Goal: Task Accomplishment & Management: Use online tool/utility

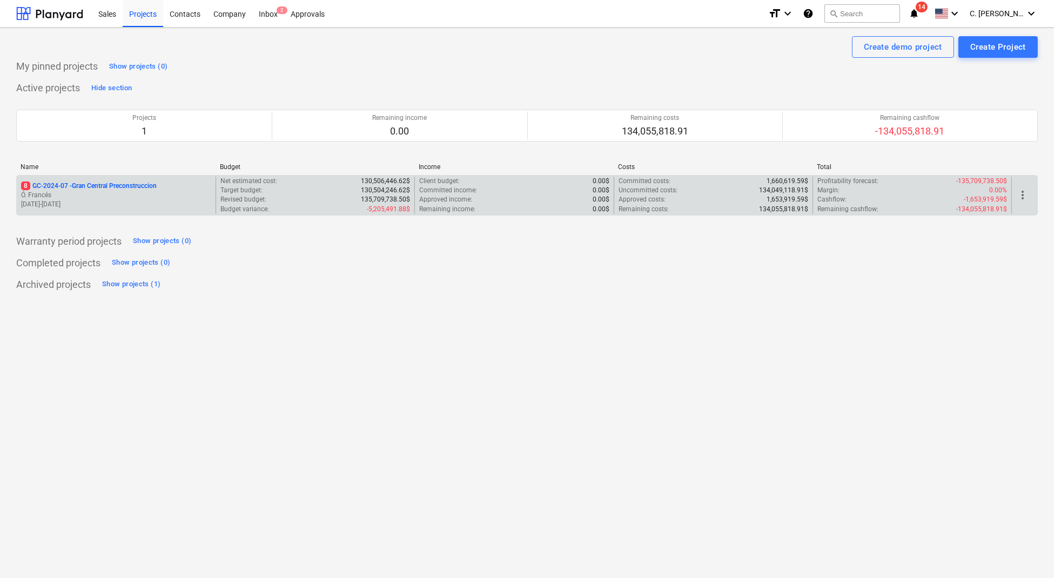
click at [132, 178] on div "8 GC-2024-07 - Gran Central Preconstruccion Ó. Francés [DATE] - [DATE]" at bounding box center [116, 195] width 199 height 37
click at [128, 186] on p "8 GC-2024-07 - Gran Central Preconstruccion" at bounding box center [89, 186] width 136 height 9
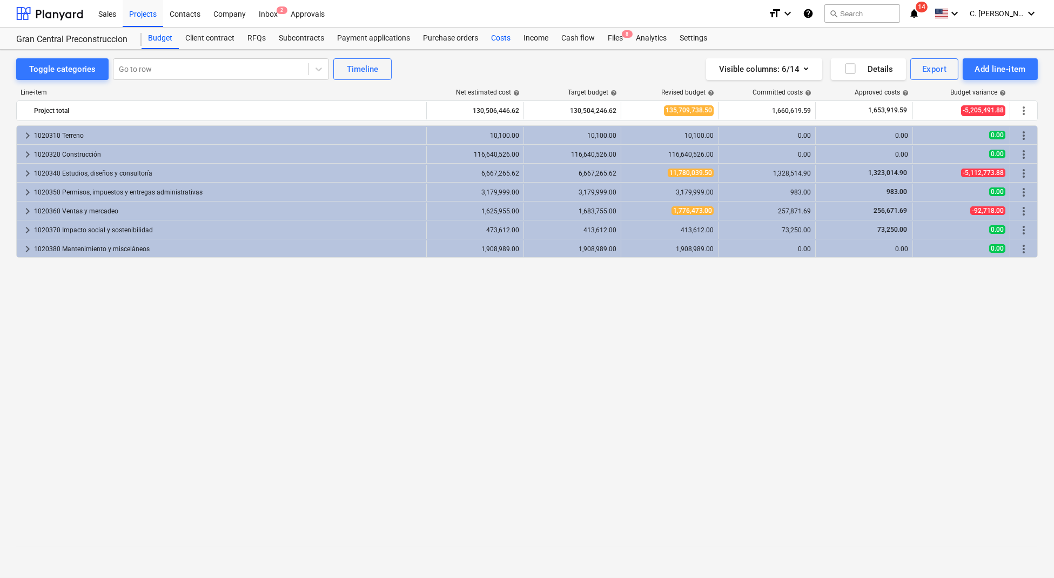
click at [507, 29] on div "Costs" at bounding box center [501, 39] width 32 height 22
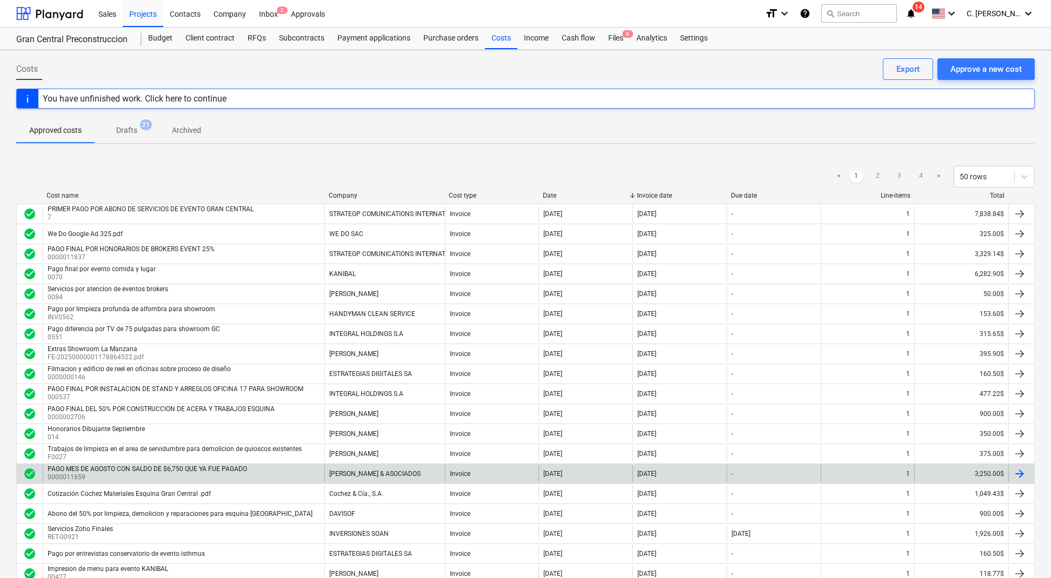
click at [428, 464] on div "check_circle PAGO MES DE AGOSTO CON SALDO DE $6,750 QUE YA FUE PAGADO 000001165…" at bounding box center [525, 474] width 1018 height 20
click at [414, 470] on div "[PERSON_NAME] & ASOCIADOS" at bounding box center [374, 474] width 91 height 8
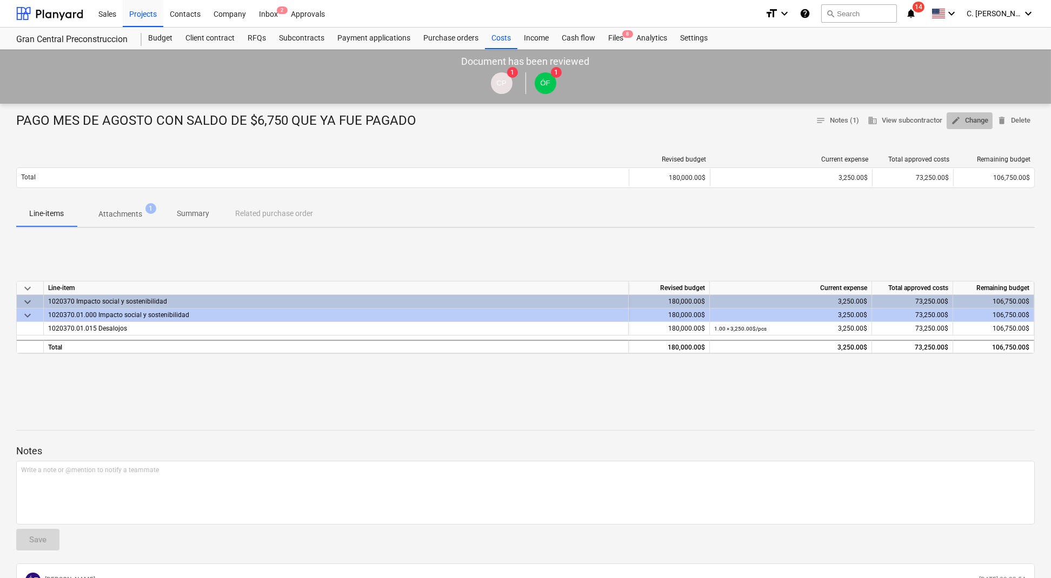
click at [962, 117] on span "edit Change" at bounding box center [969, 121] width 37 height 12
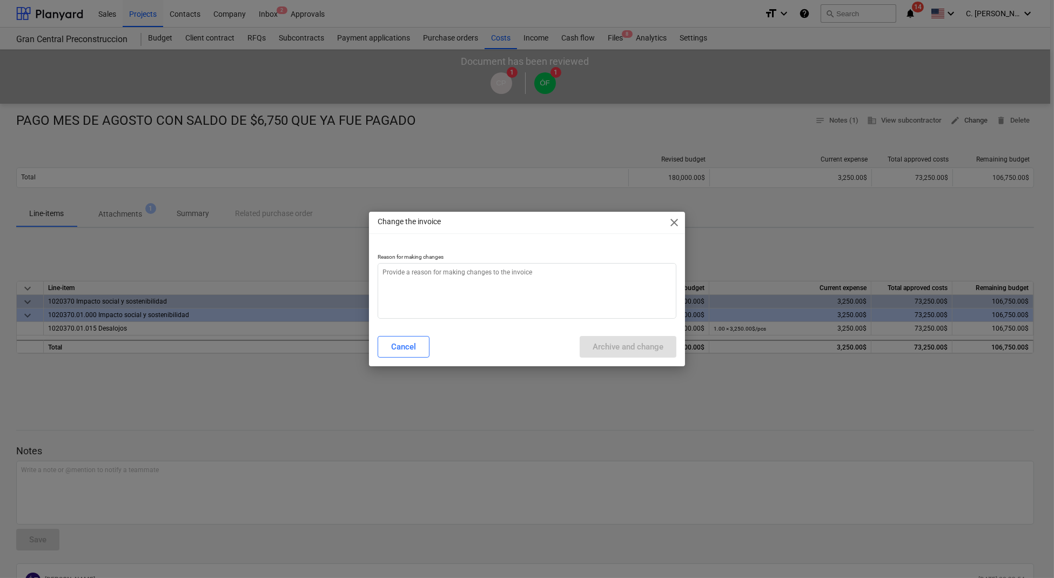
type textarea "x"
click at [465, 296] on textarea at bounding box center [527, 291] width 299 height 56
type textarea "a"
type textarea "x"
type textarea "aj"
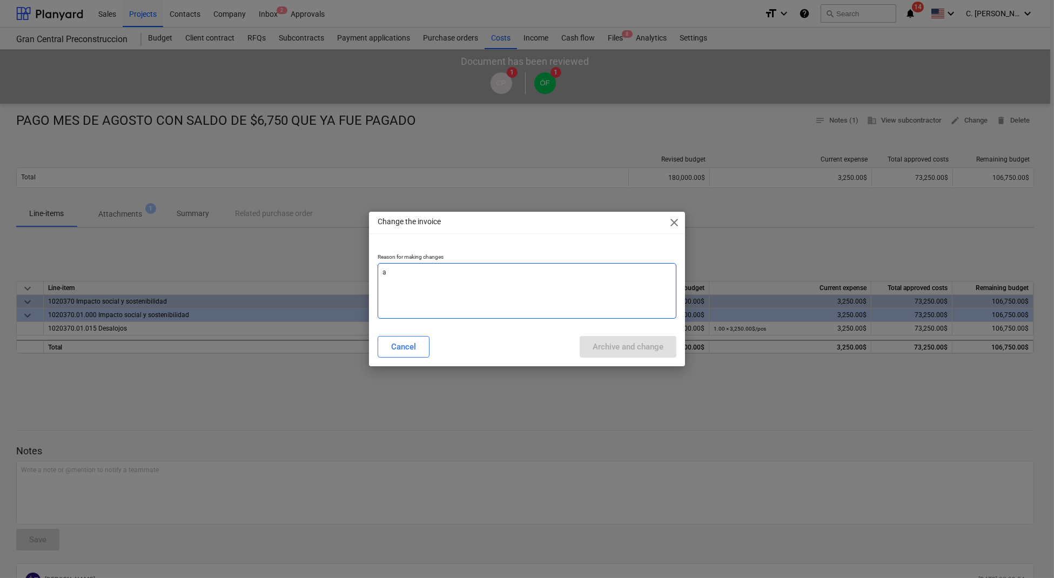
type textarea "x"
type textarea "aju"
type textarea "x"
type textarea "ajus"
type textarea "x"
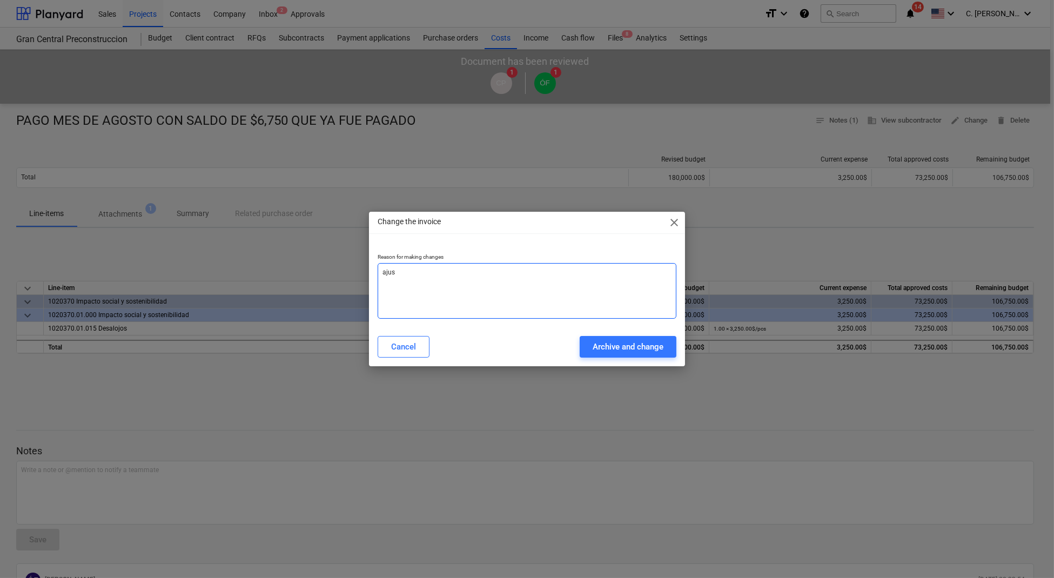
type textarea "ajust"
type textarea "x"
type textarea "ajuste"
type textarea "x"
type textarea "ajuste"
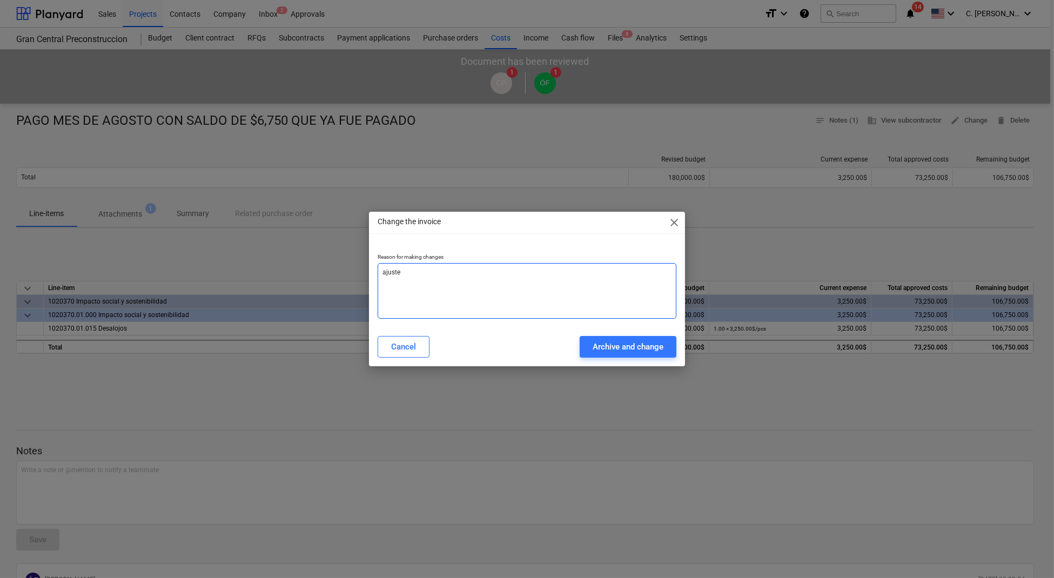
type textarea "x"
type textarea "ajuste a"
type textarea "x"
type textarea "ajuste a"
type textarea "x"
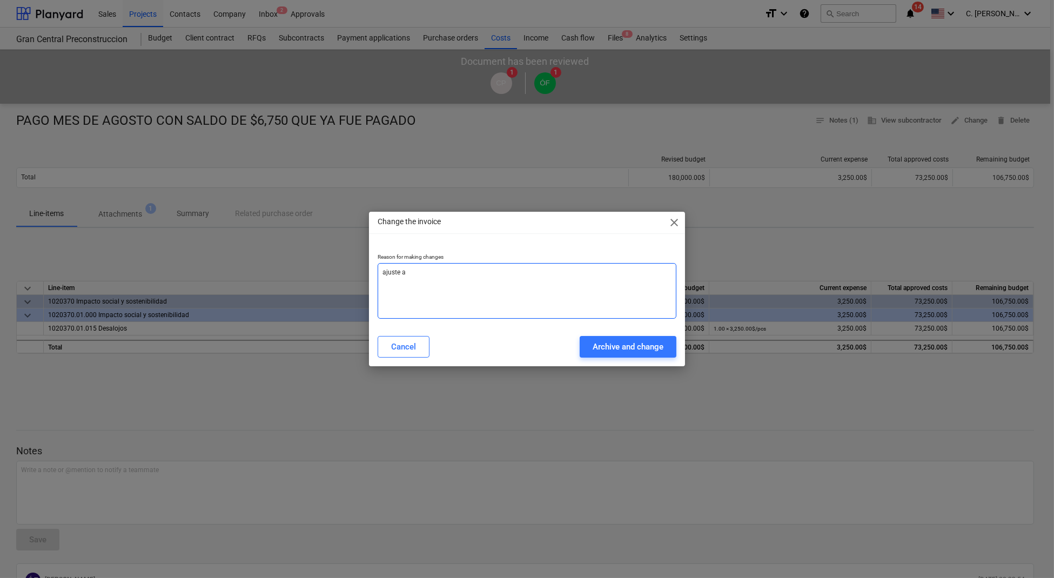
type textarea "ajuste a m"
type textarea "x"
type textarea "ajuste a mo"
type textarea "x"
type textarea "ajuste a mon"
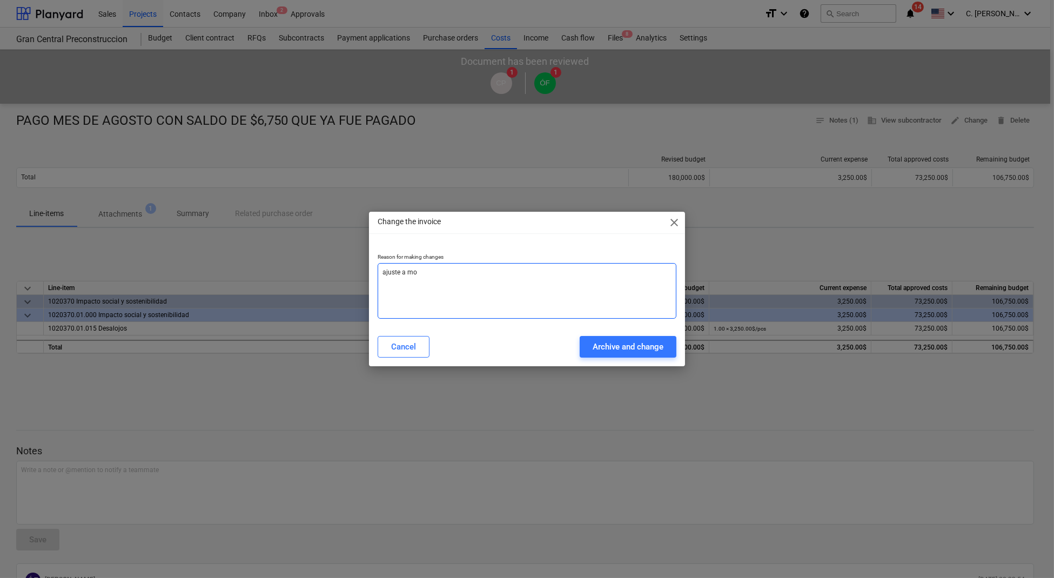
type textarea "x"
type textarea "ajuste a mont"
type textarea "x"
type textarea "ajuste a monto"
type textarea "x"
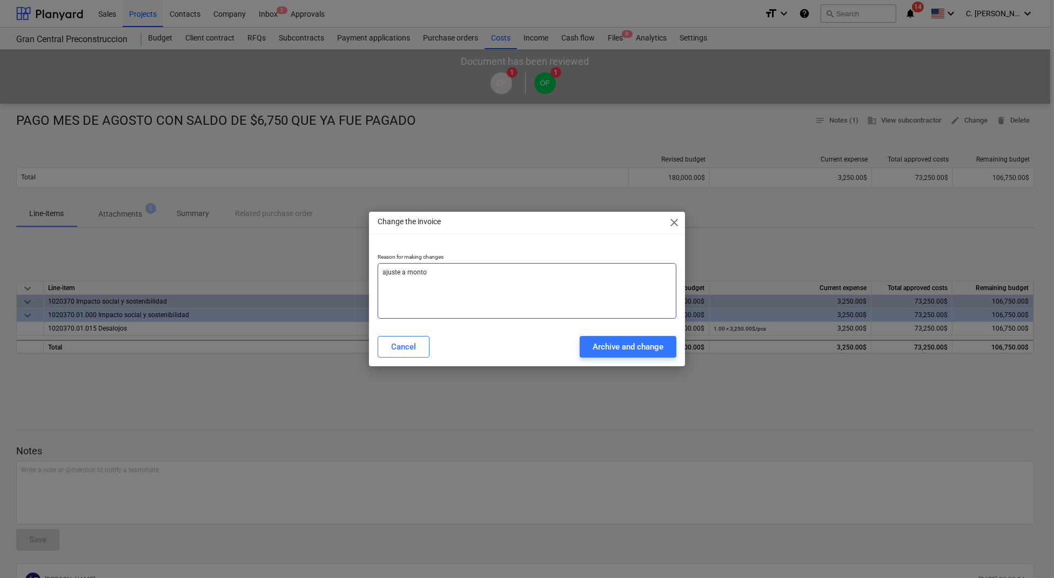
type textarea "ajuste a monto"
type textarea "x"
type textarea "ajuste a monto"
click at [597, 347] on div "Archive and change" at bounding box center [628, 347] width 71 height 14
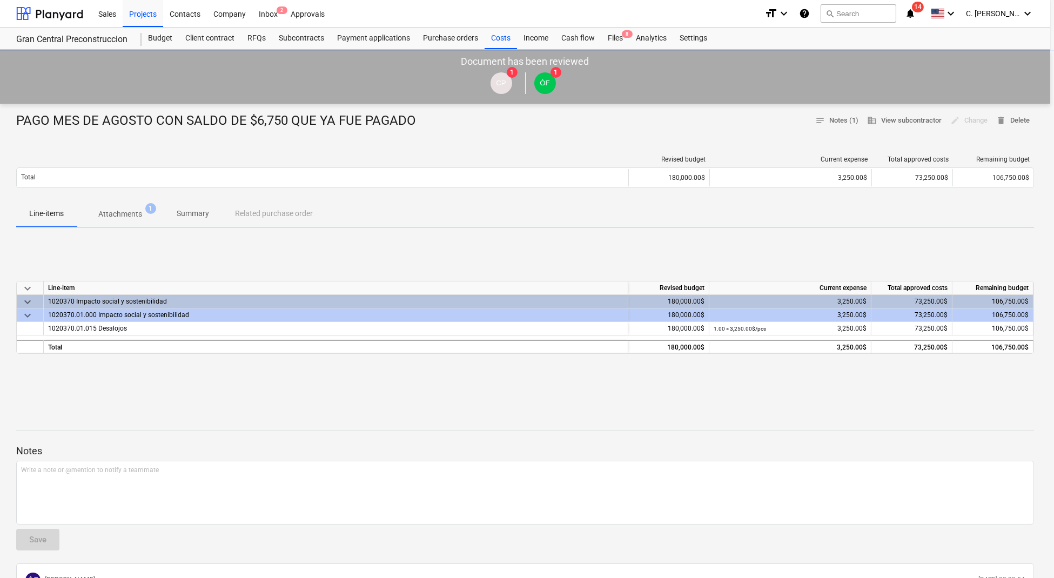
type textarea "x"
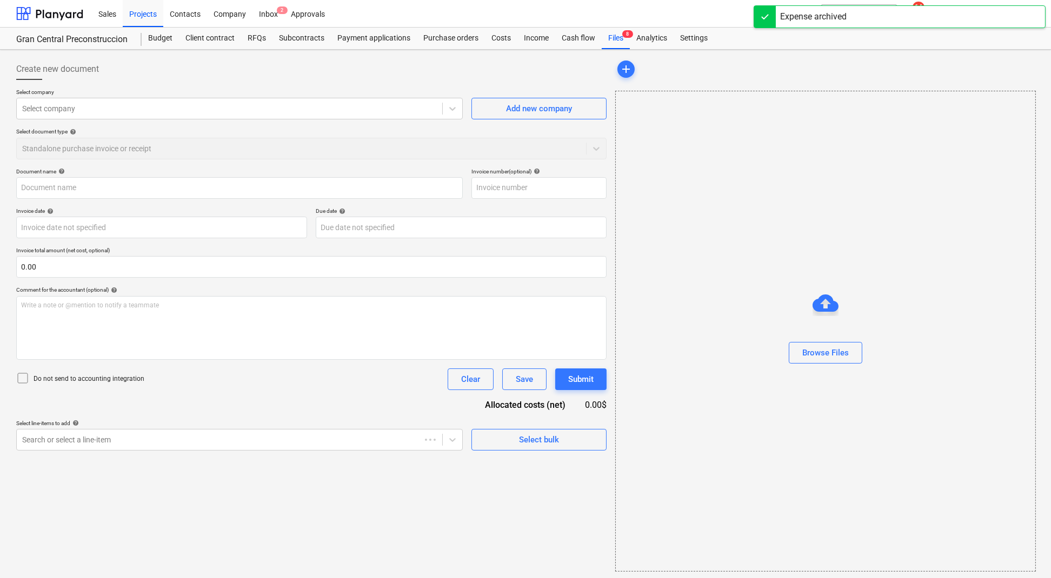
type input "PAGO MES DE AGOSTO CON SALDO DE $6,750 QUE YA FUE PAGADO"
type input "0000011659"
type input "[DATE]"
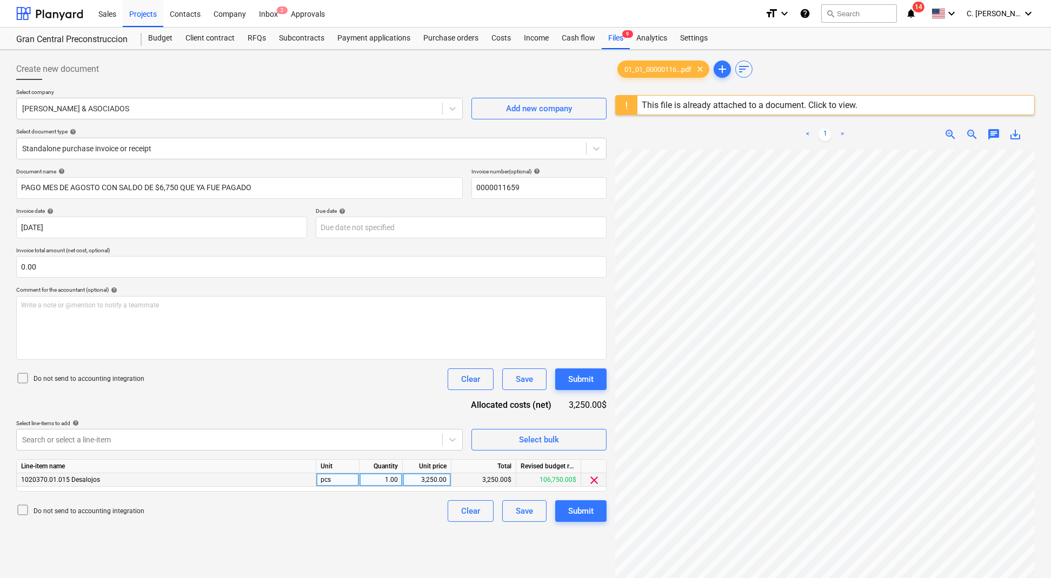
click at [477, 473] on div "3,250.00$" at bounding box center [483, 480] width 65 height 14
click at [433, 474] on div "3,250.00" at bounding box center [426, 480] width 39 height 14
type input "2,777.50"
click at [582, 502] on button "Submit" at bounding box center [580, 511] width 51 height 22
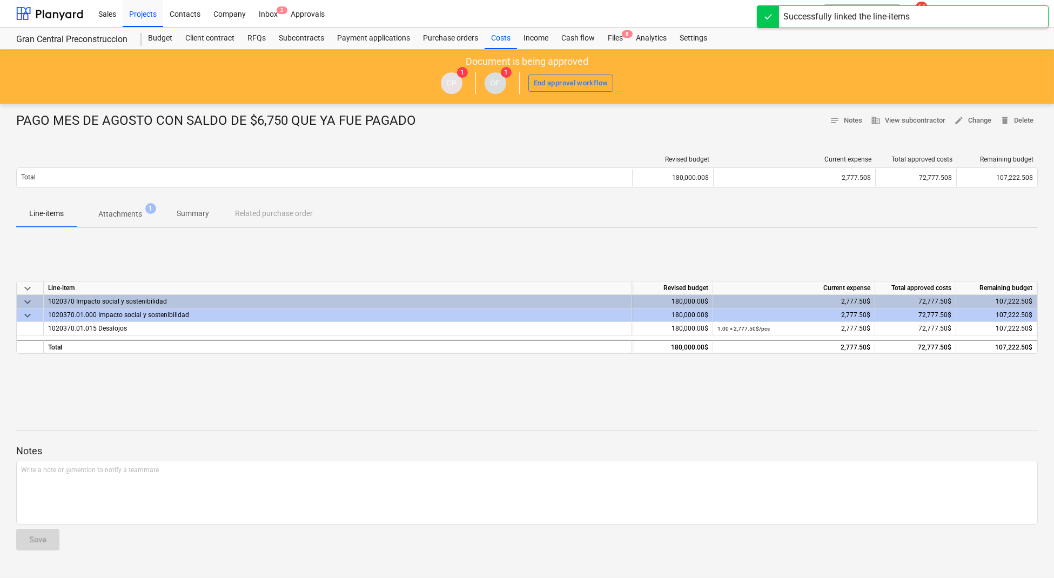
click at [500, 49] on div "Gran Central Preconstruccion Budget Client contract RFQs Subcontracts Payment a…" at bounding box center [527, 39] width 1054 height 22
click at [507, 33] on div "Costs" at bounding box center [501, 39] width 32 height 22
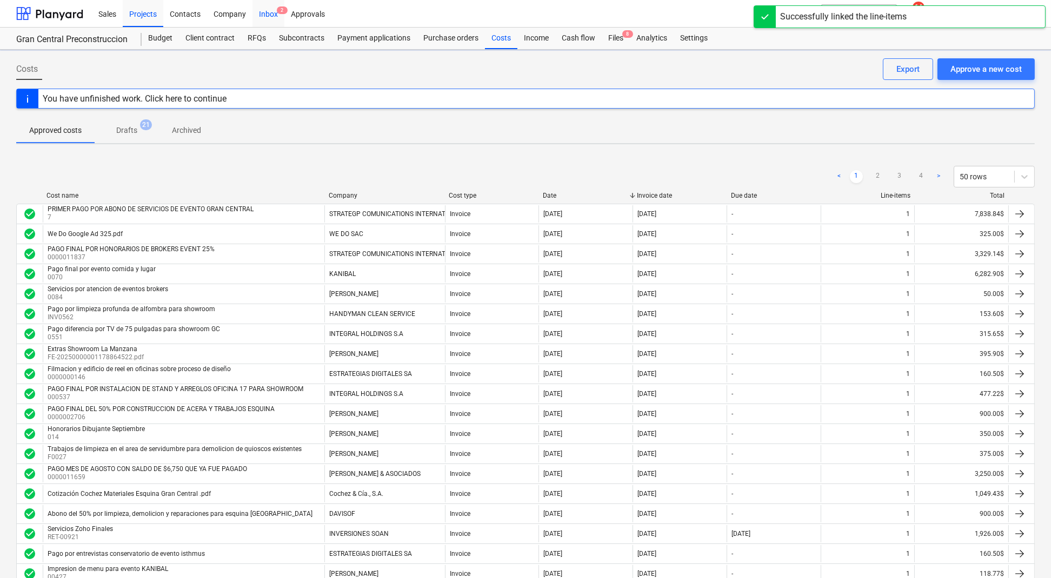
click at [271, 16] on div "Inbox 2" at bounding box center [268, 13] width 32 height 28
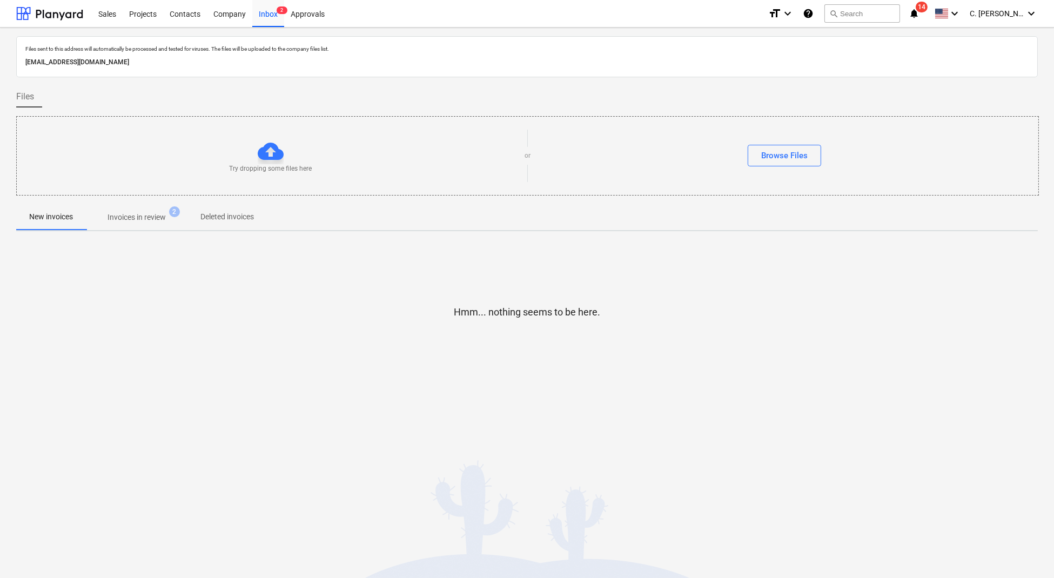
click at [163, 209] on span "Invoices in review 2" at bounding box center [137, 217] width 102 height 19
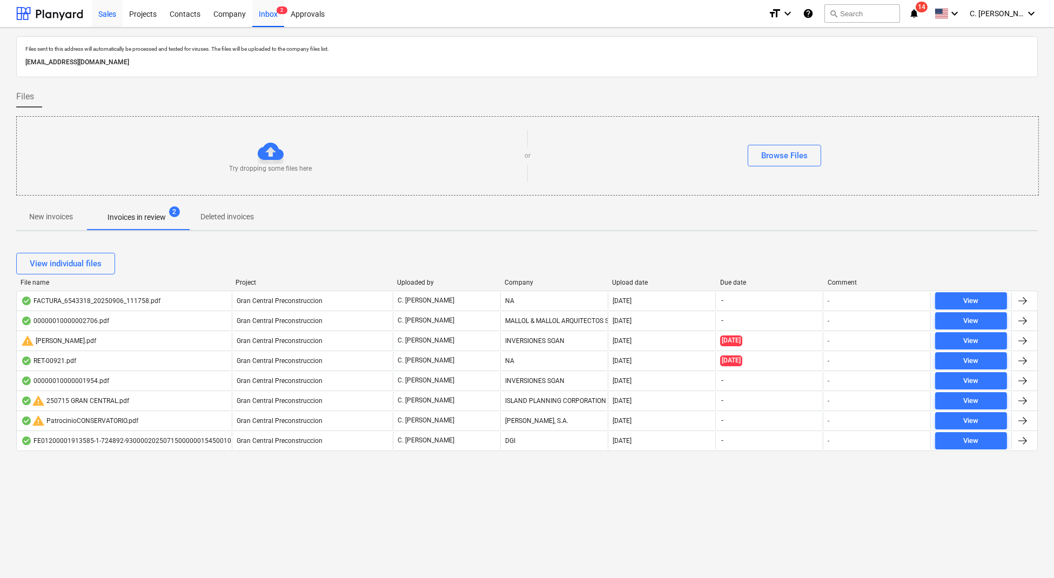
click at [117, 11] on div "Sales" at bounding box center [107, 13] width 31 height 28
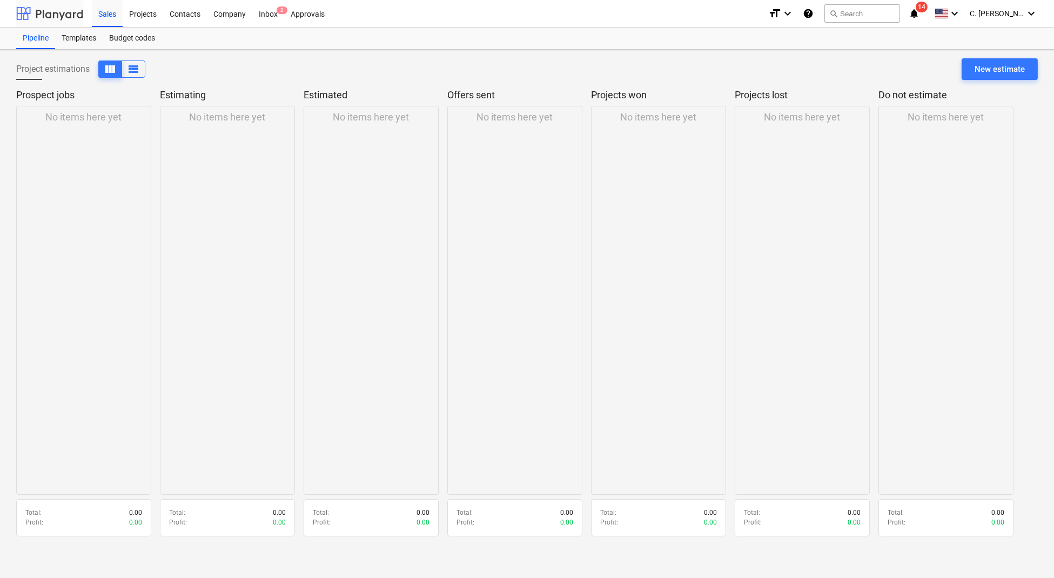
click at [63, 15] on div at bounding box center [49, 13] width 67 height 27
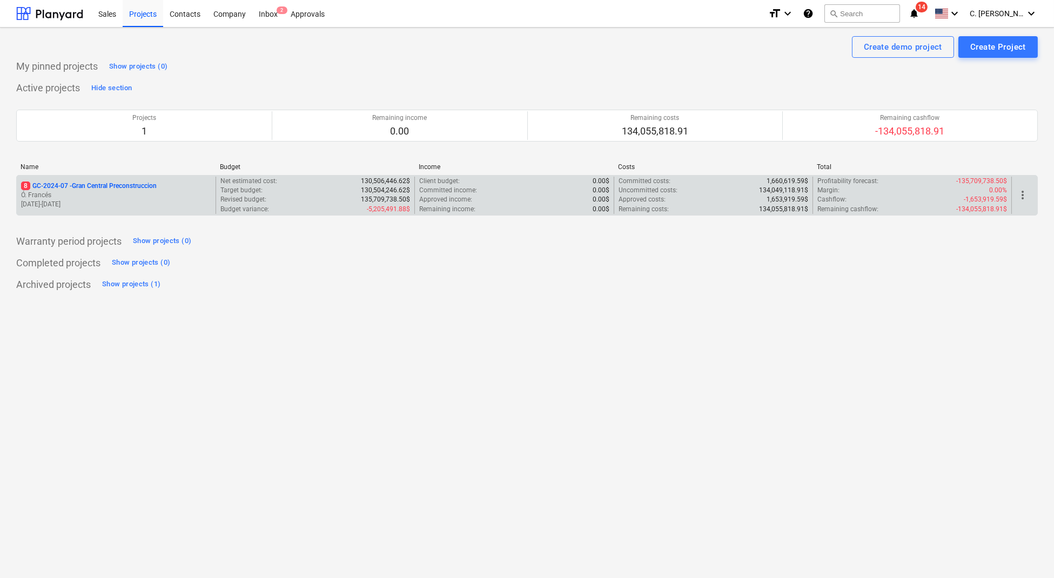
click at [88, 192] on p "Ó. Francés" at bounding box center [116, 195] width 190 height 9
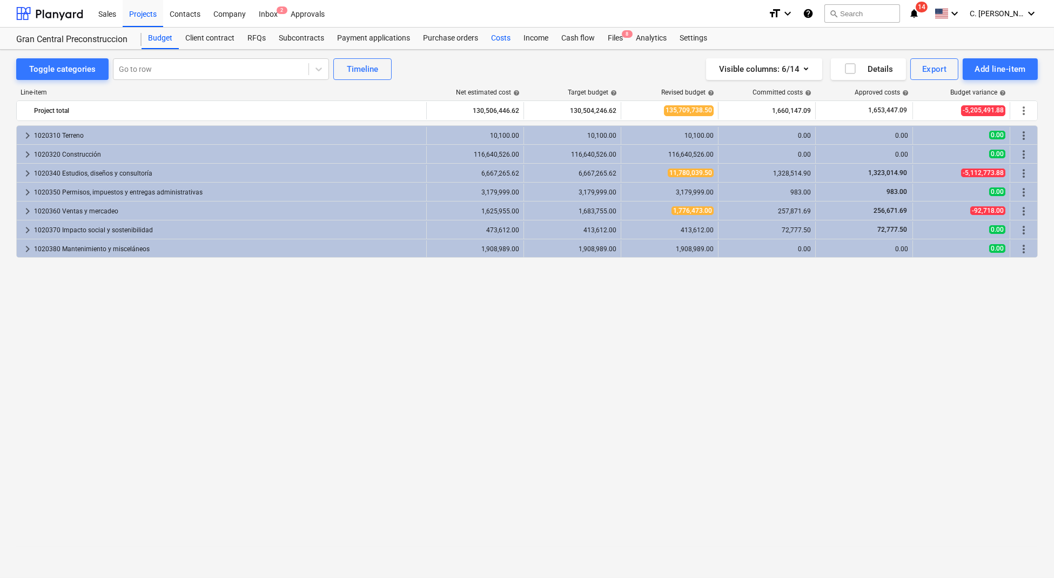
click at [498, 29] on div "Costs" at bounding box center [501, 39] width 32 height 22
